Goal: Information Seeking & Learning: Understand process/instructions

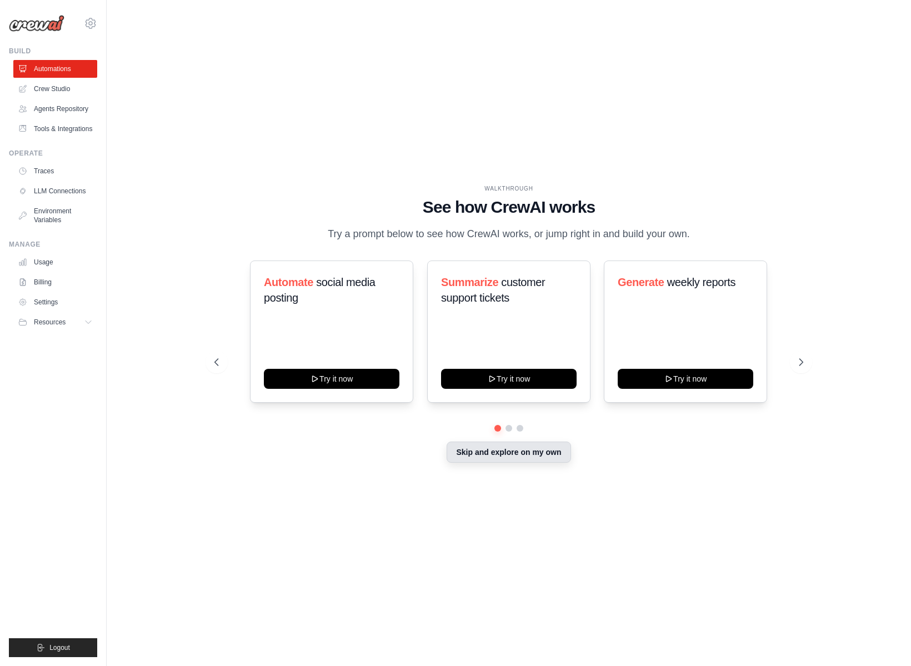
click at [527, 454] on button "Skip and explore on my own" at bounding box center [509, 452] width 124 height 21
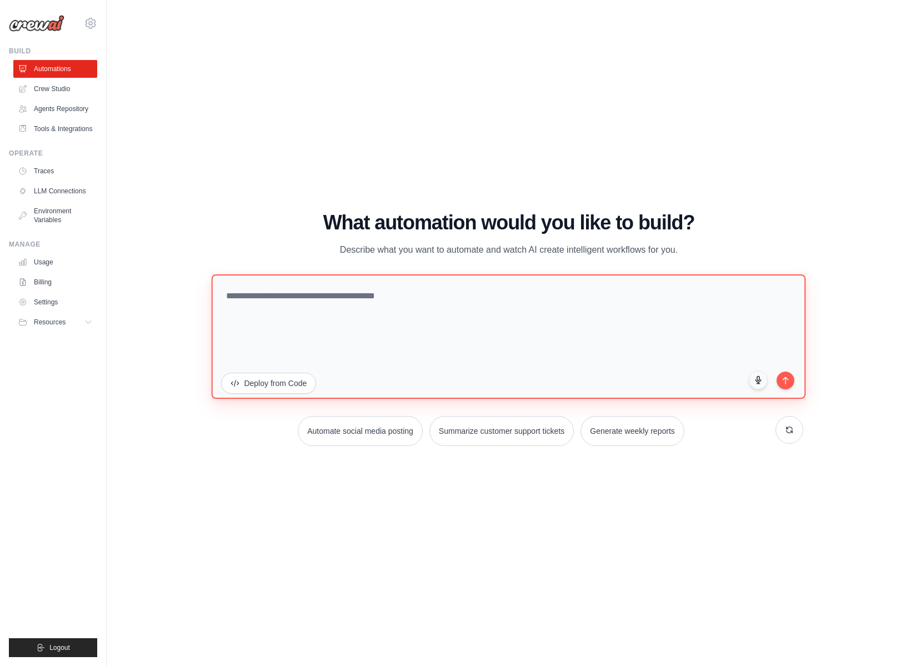
click at [352, 331] on textarea at bounding box center [509, 336] width 594 height 124
click at [591, 334] on textarea at bounding box center [509, 336] width 594 height 124
click at [484, 328] on textarea at bounding box center [509, 336] width 594 height 124
click at [50, 87] on link "Crew Studio" at bounding box center [56, 89] width 84 height 18
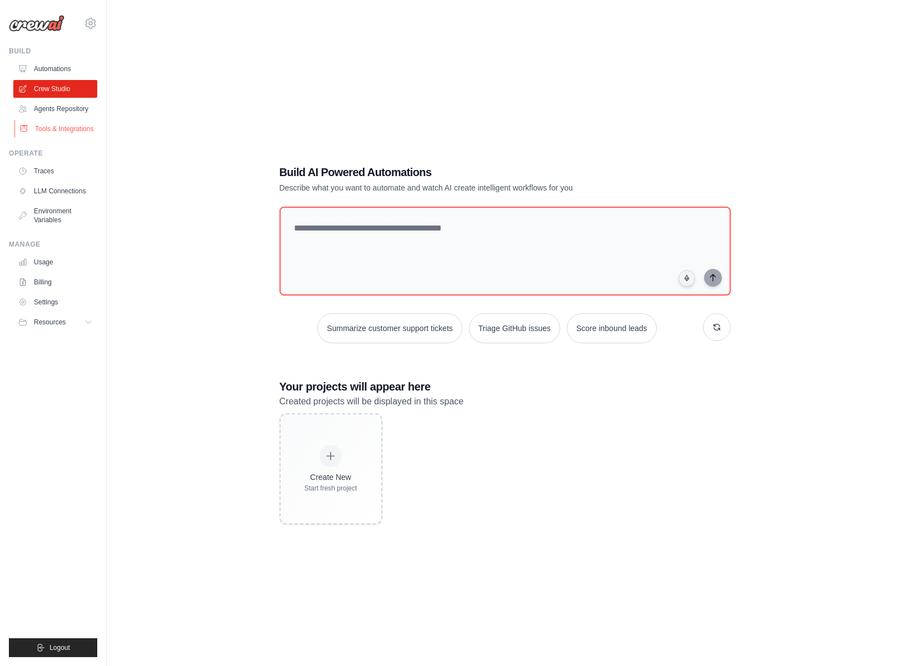
click at [56, 134] on link "Tools & Integrations" at bounding box center [56, 129] width 84 height 18
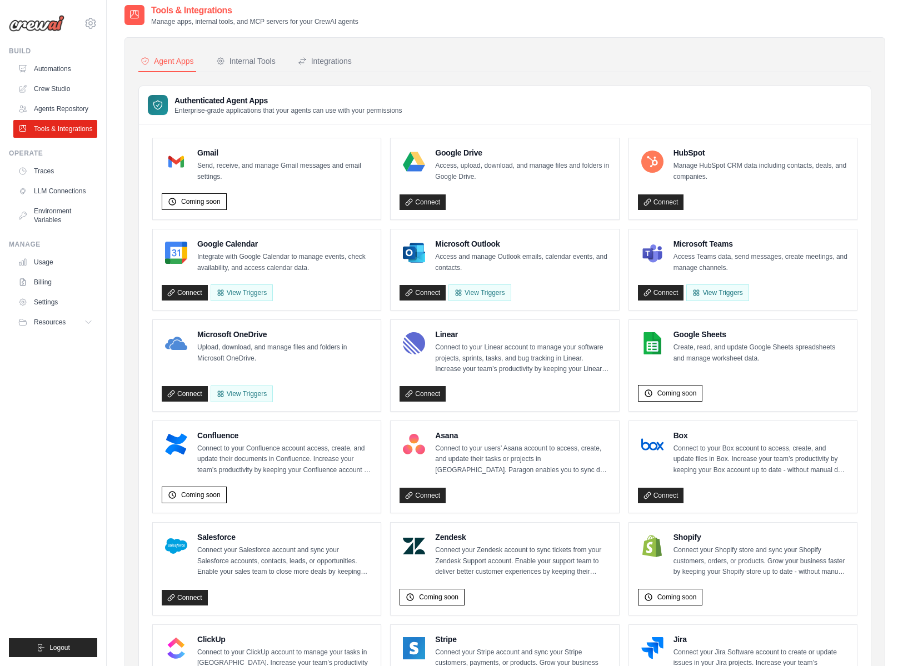
scroll to position [1, 0]
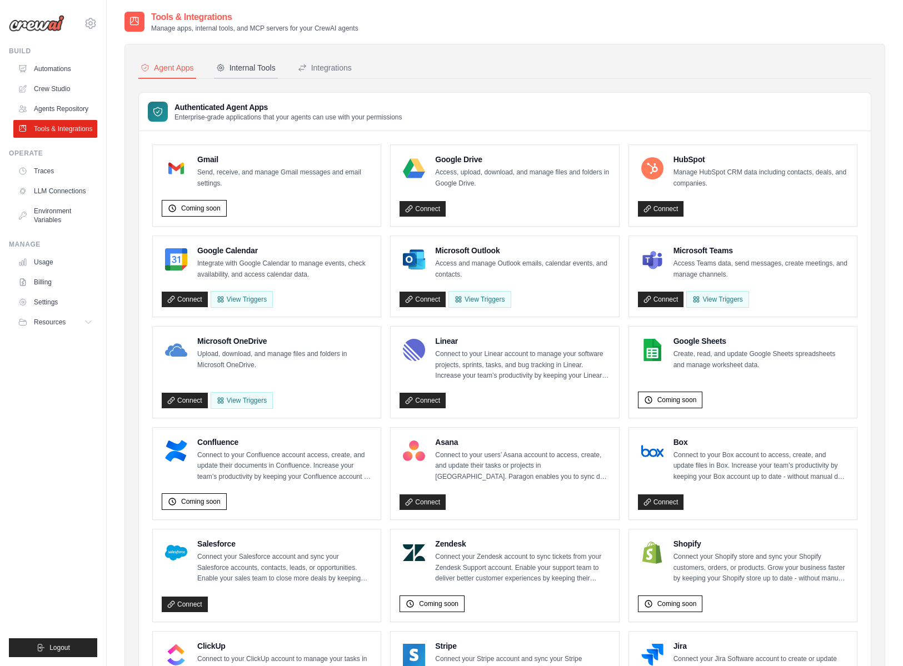
click at [214, 71] on button "Internal Tools" at bounding box center [246, 68] width 64 height 21
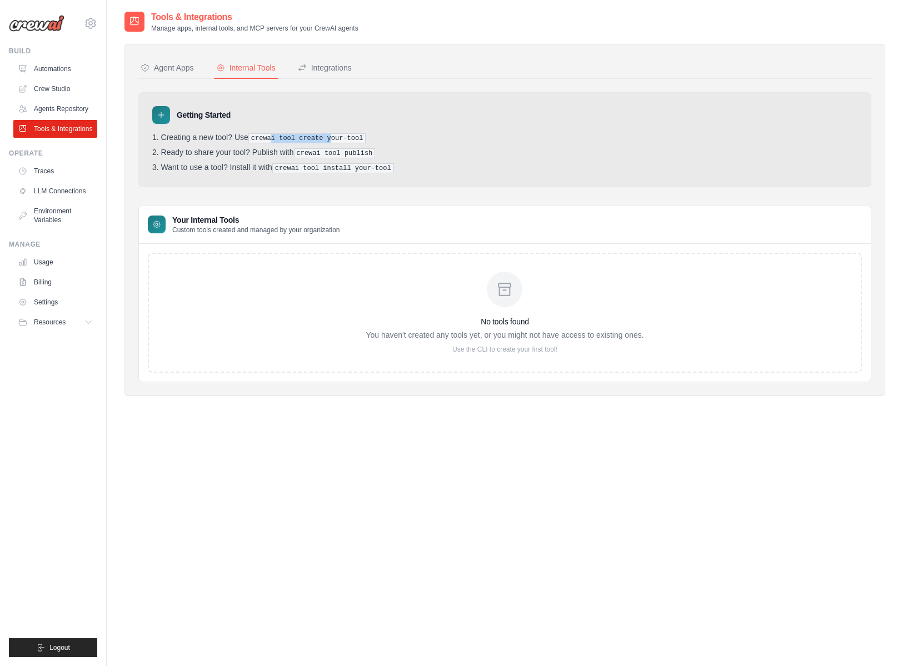
drag, startPoint x: 273, startPoint y: 139, endPoint x: 335, endPoint y: 138, distance: 61.7
click at [335, 138] on pre "crewai tool create your-tool" at bounding box center [307, 138] width 118 height 10
click at [333, 138] on pre "crewai tool create your-tool" at bounding box center [307, 138] width 118 height 10
drag, startPoint x: 344, startPoint y: 136, endPoint x: 261, endPoint y: 133, distance: 83.9
click at [261, 133] on li "Creating a new tool? Use crewai tool create your-tool" at bounding box center [504, 138] width 705 height 11
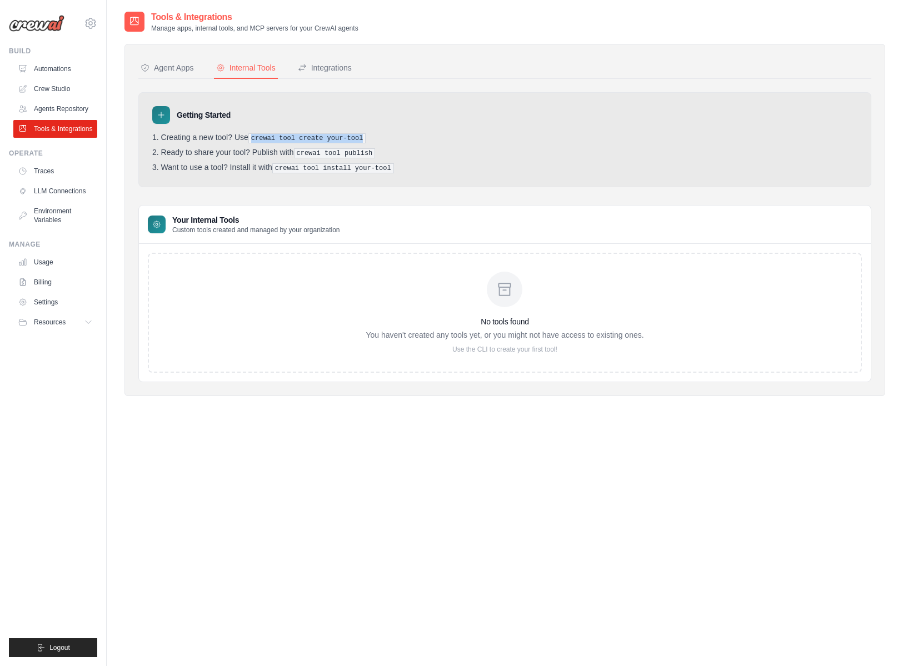
click at [312, 139] on pre "crewai tool create your-tool" at bounding box center [307, 138] width 118 height 10
drag, startPoint x: 364, startPoint y: 138, endPoint x: 277, endPoint y: 138, distance: 87.8
click at [277, 138] on pre "crewai tool create your-tool" at bounding box center [307, 138] width 118 height 10
drag, startPoint x: 326, startPoint y: 141, endPoint x: 286, endPoint y: 140, distance: 40.0
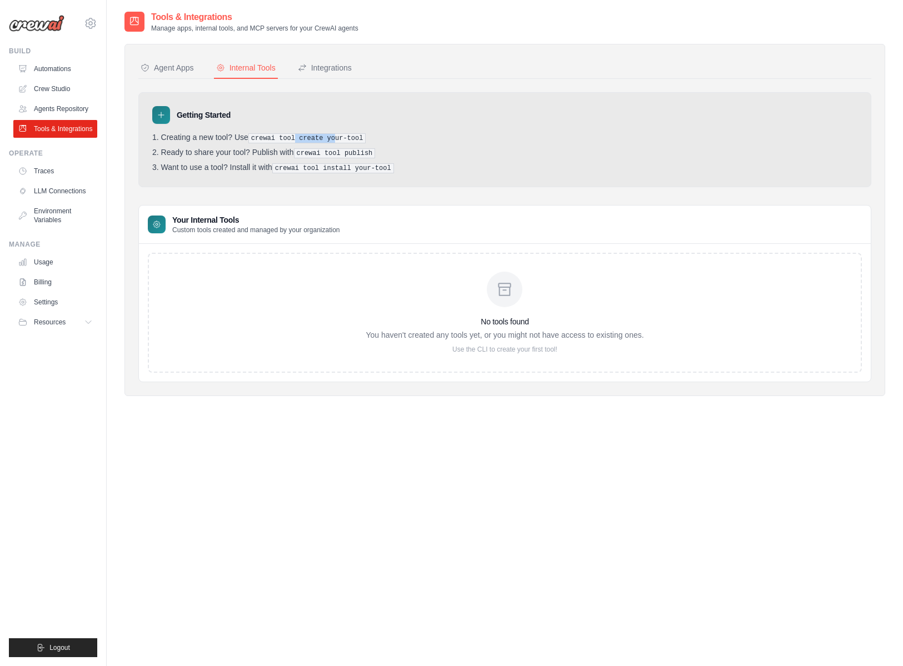
click at [291, 140] on pre "crewai tool create your-tool" at bounding box center [307, 138] width 118 height 10
click at [286, 140] on pre "crewai tool create your-tool" at bounding box center [307, 138] width 118 height 10
click at [288, 163] on pre "crewai tool install your-tool" at bounding box center [333, 168] width 122 height 10
drag, startPoint x: 273, startPoint y: 135, endPoint x: 357, endPoint y: 136, distance: 83.3
click at [357, 136] on pre "crewai tool create your-tool" at bounding box center [307, 138] width 118 height 10
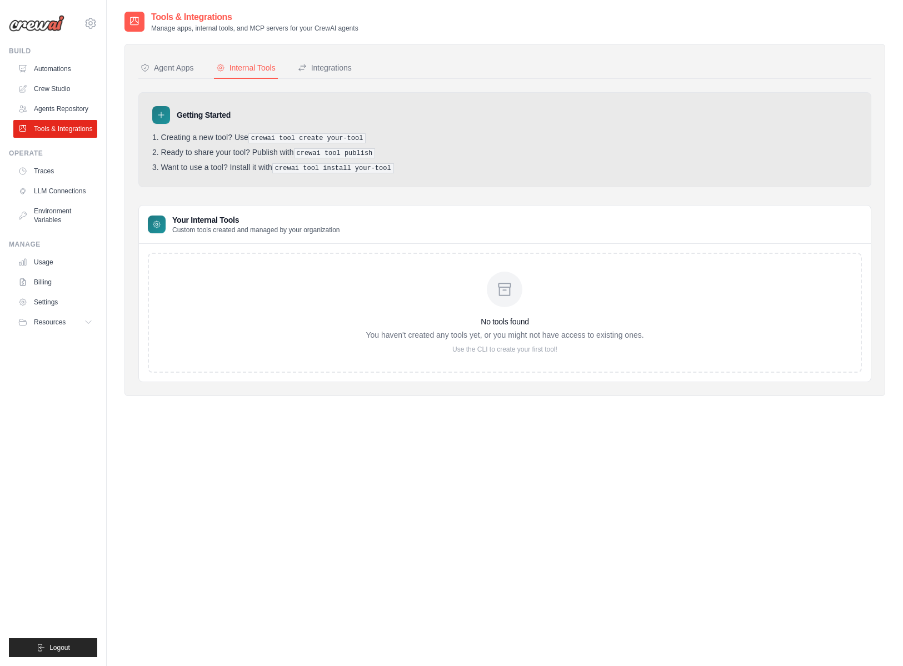
click at [357, 138] on pre "crewai tool create your-tool" at bounding box center [307, 138] width 118 height 10
click at [301, 67] on icon at bounding box center [302, 67] width 9 height 9
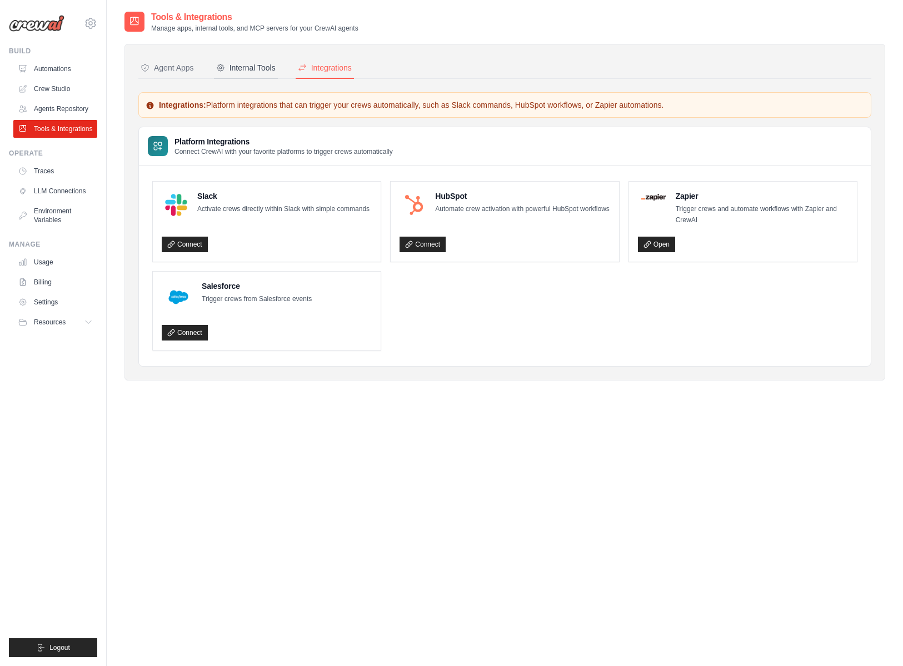
click at [229, 68] on div "Internal Tools" at bounding box center [245, 67] width 59 height 11
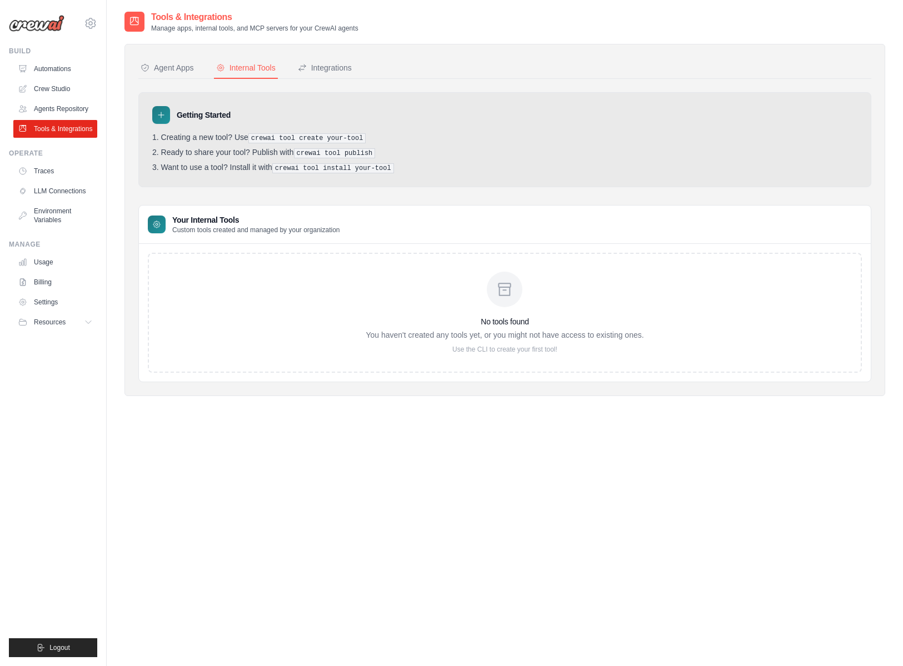
click at [506, 281] on icon at bounding box center [505, 290] width 18 height 18
drag, startPoint x: 560, startPoint y: 349, endPoint x: 477, endPoint y: 342, distance: 83.1
click at [477, 342] on div "No tools found You haven't created any tools yet, or you might not have access …" at bounding box center [505, 313] width 278 height 82
drag, startPoint x: 547, startPoint y: 349, endPoint x: 478, endPoint y: 343, distance: 69.7
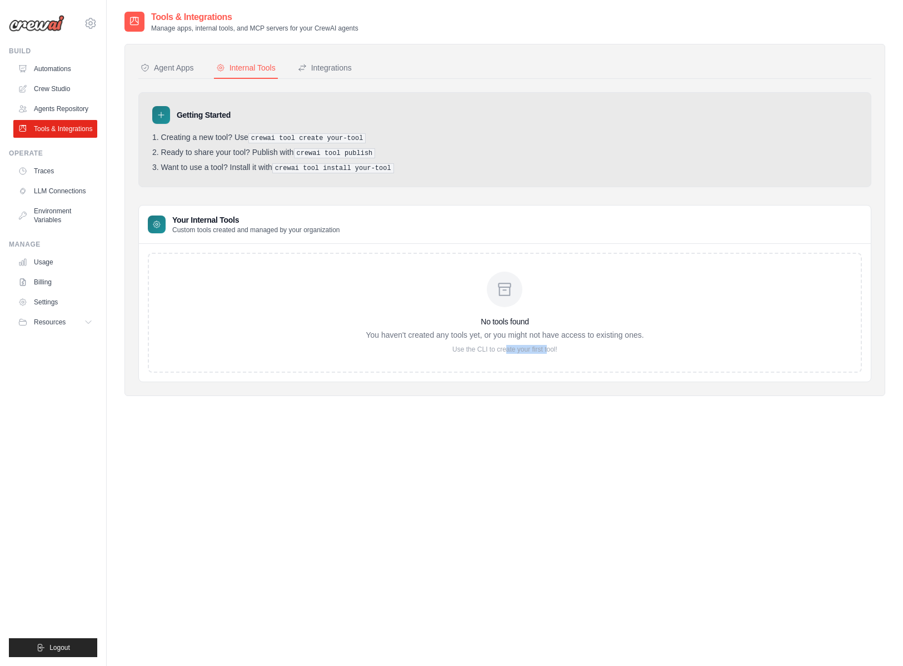
click at [482, 345] on p "Use the CLI to create your first tool!" at bounding box center [505, 349] width 278 height 9
drag, startPoint x: 478, startPoint y: 343, endPoint x: 544, endPoint y: 351, distance: 67.1
click at [478, 345] on p "Use the CLI to create your first tool!" at bounding box center [505, 349] width 278 height 9
drag, startPoint x: 544, startPoint y: 351, endPoint x: 469, endPoint y: 344, distance: 75.8
click at [486, 347] on p "Use the CLI to create your first tool!" at bounding box center [505, 349] width 278 height 9
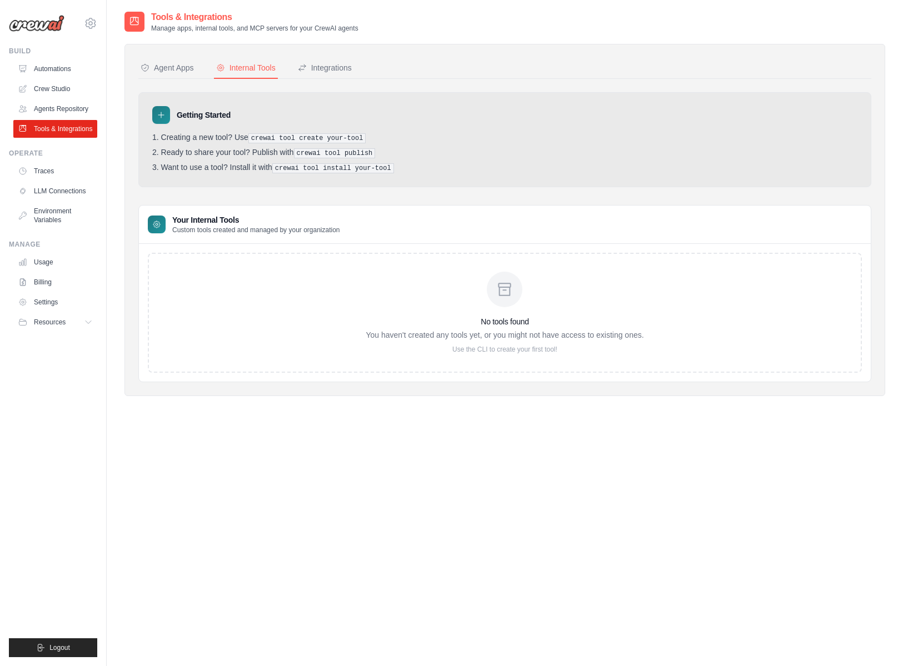
click at [469, 345] on p "Use the CLI to create your first tool!" at bounding box center [505, 349] width 278 height 9
click at [176, 72] on div "Agent Apps" at bounding box center [167, 67] width 53 height 11
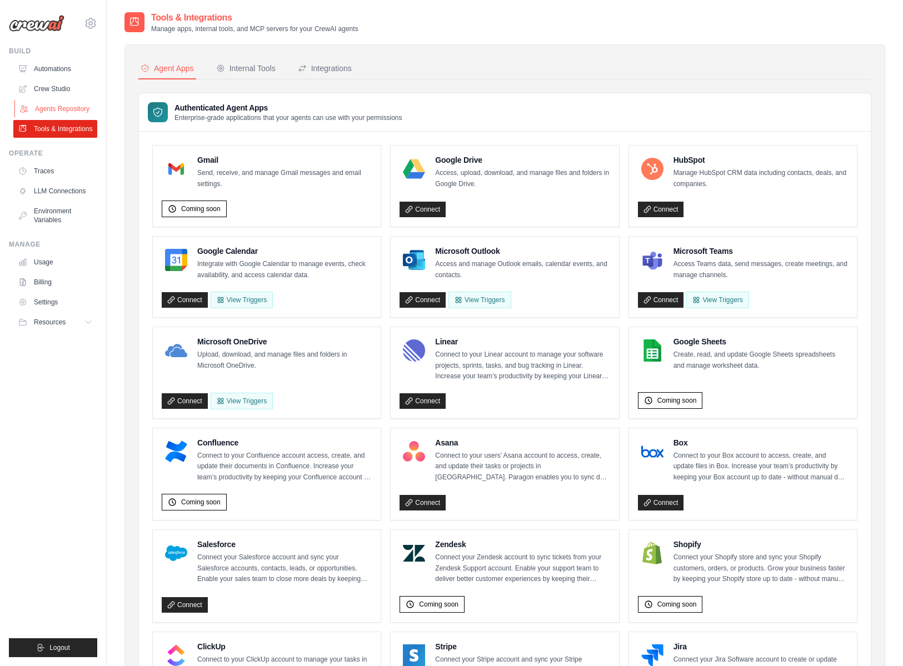
click at [62, 101] on link "Agents Repository" at bounding box center [56, 109] width 84 height 18
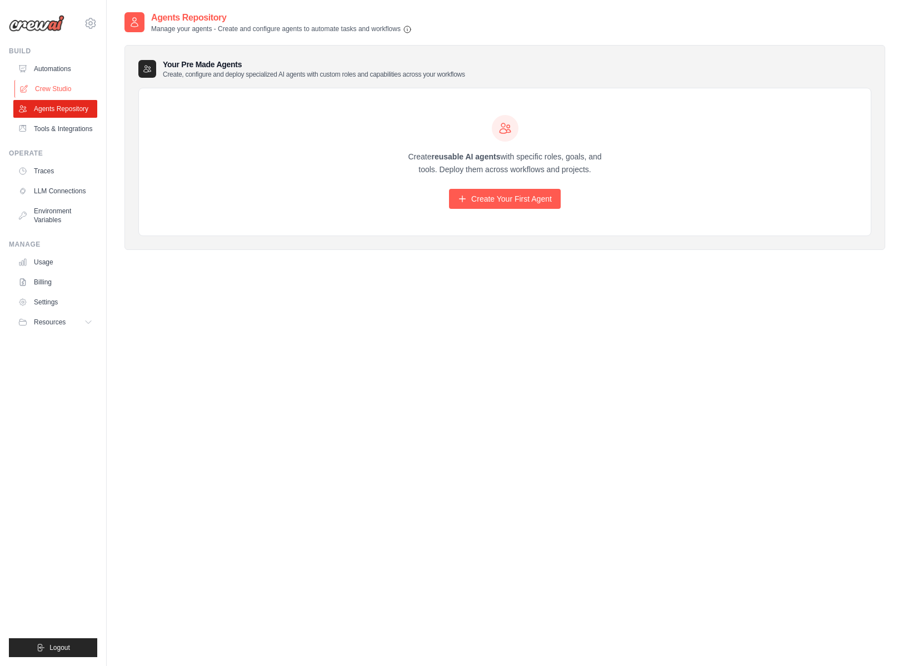
click at [61, 84] on link "Crew Studio" at bounding box center [56, 89] width 84 height 18
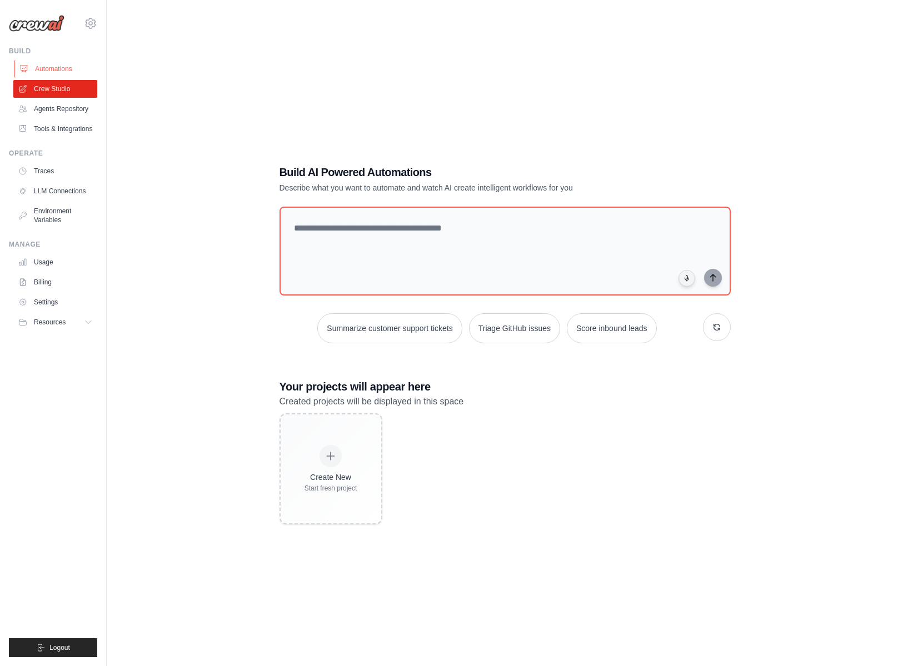
click at [57, 67] on link "Automations" at bounding box center [56, 69] width 84 height 18
